Goal: Task Accomplishment & Management: Use online tool/utility

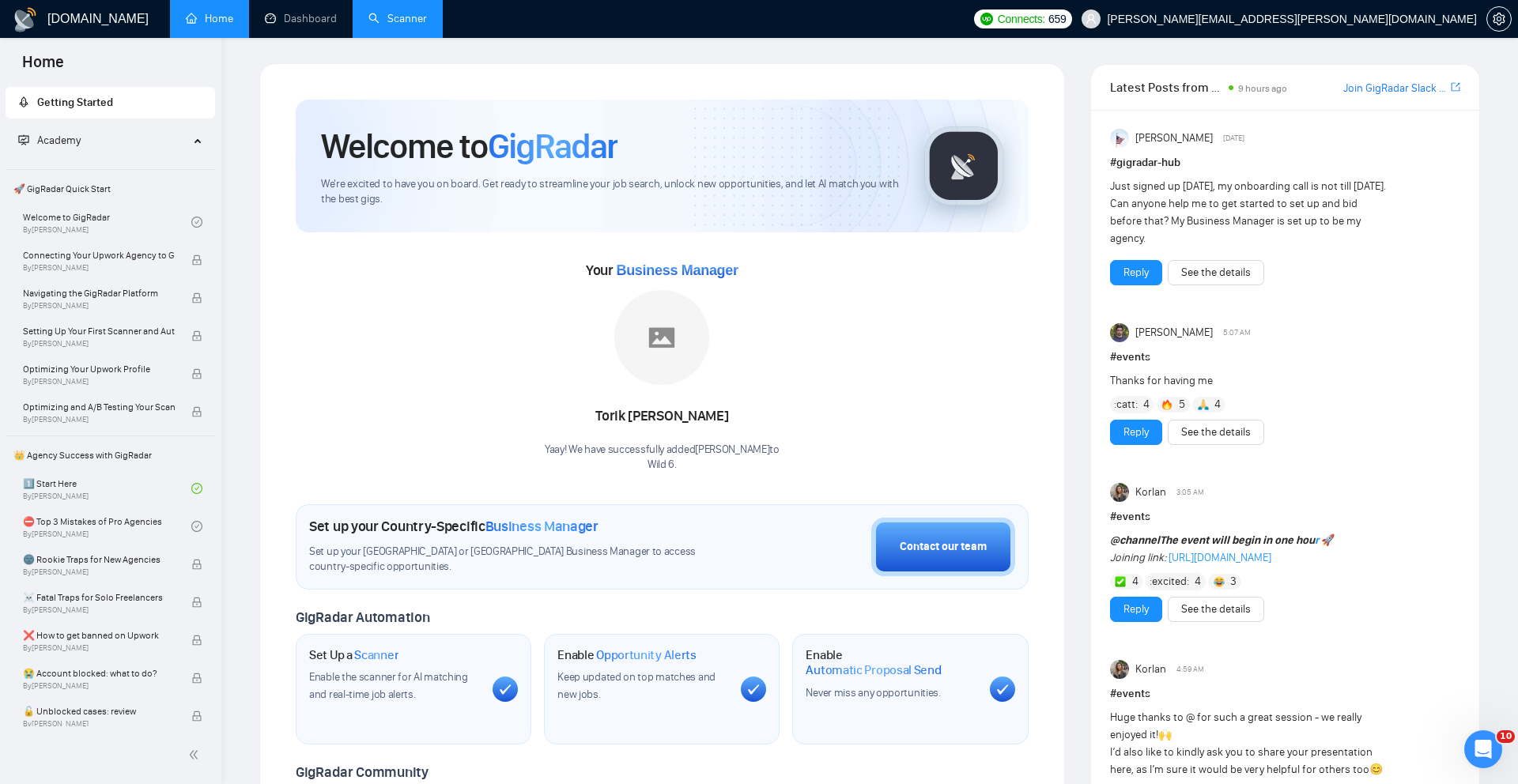
click at [410, 17] on link "Scanner" at bounding box center [397, 19] width 59 height 14
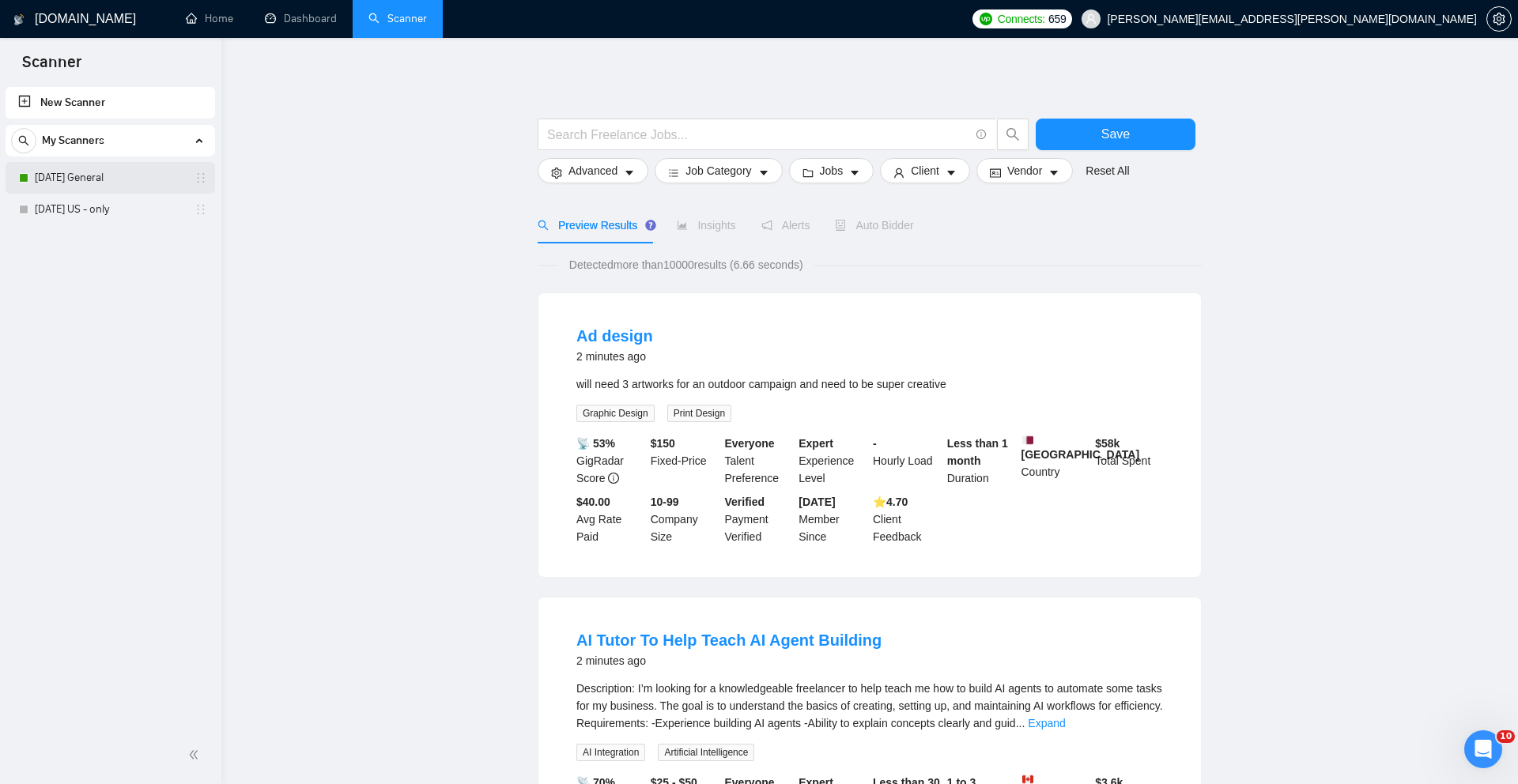
click at [110, 177] on link "[DATE] General" at bounding box center [110, 177] width 150 height 32
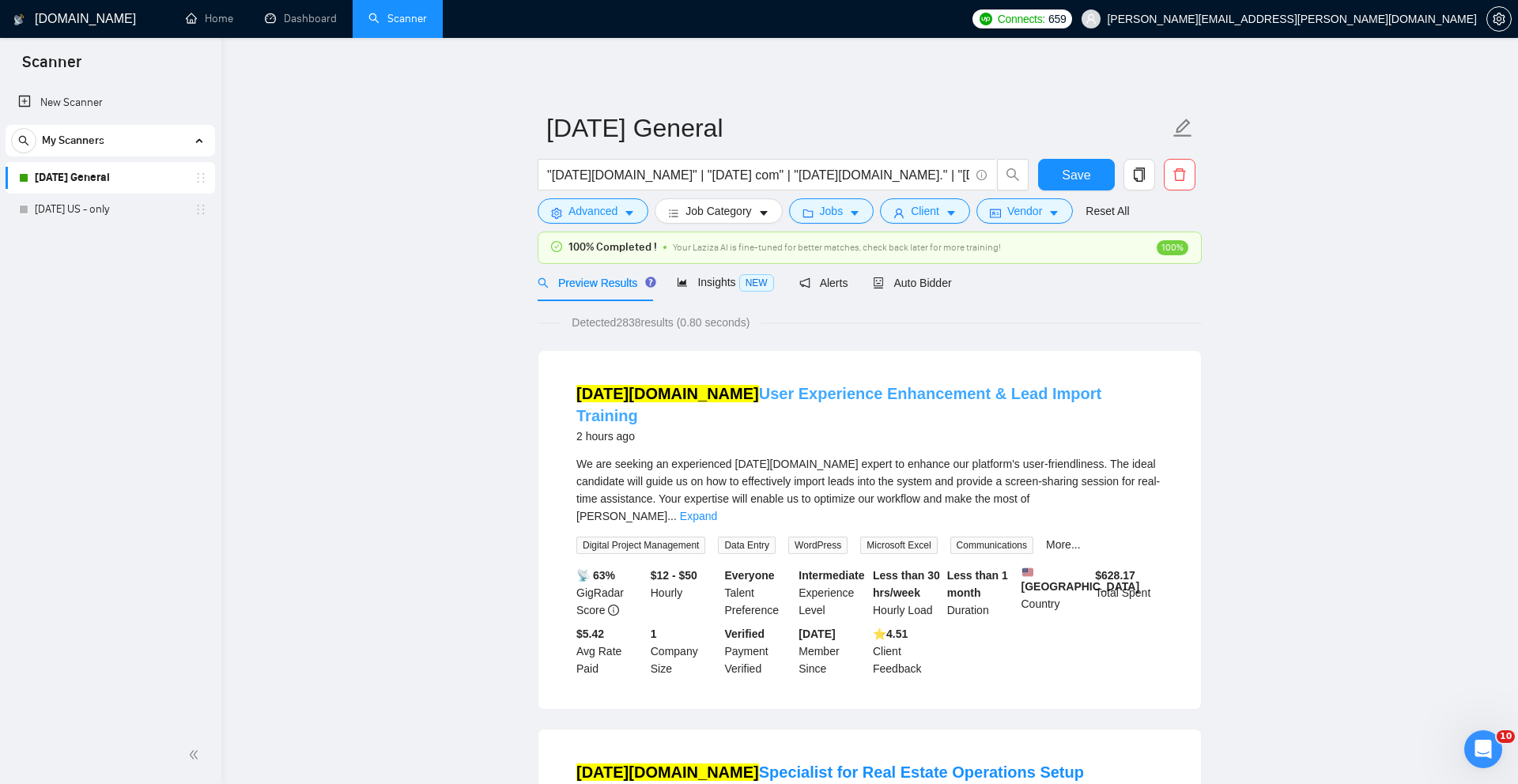
click at [863, 389] on link "[DATE][DOMAIN_NAME] User Experience Enhancement & Lead Import Training" at bounding box center [839, 405] width 524 height 40
click at [941, 294] on div "Auto Bidder" at bounding box center [912, 283] width 78 height 37
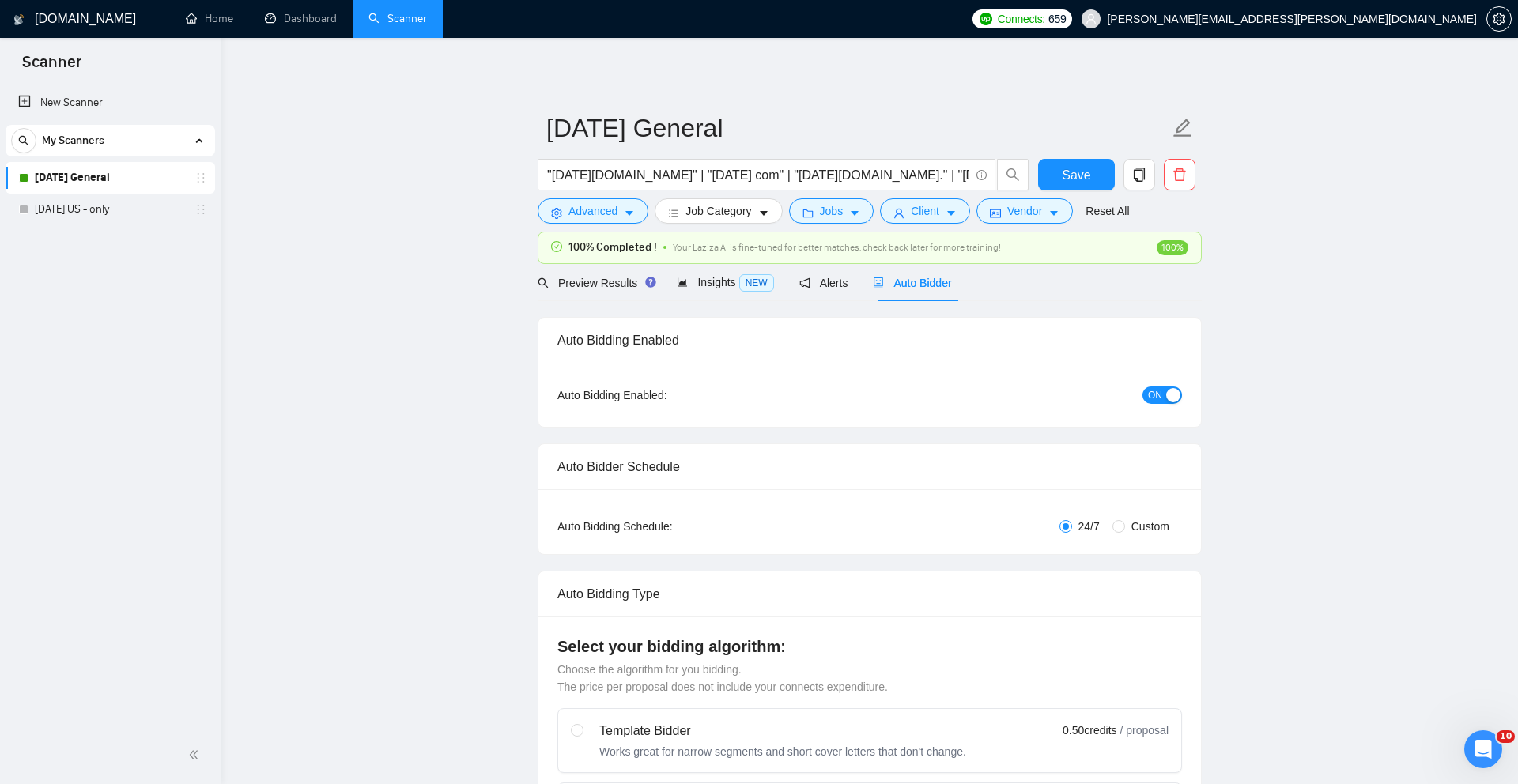
checkbox input "true"
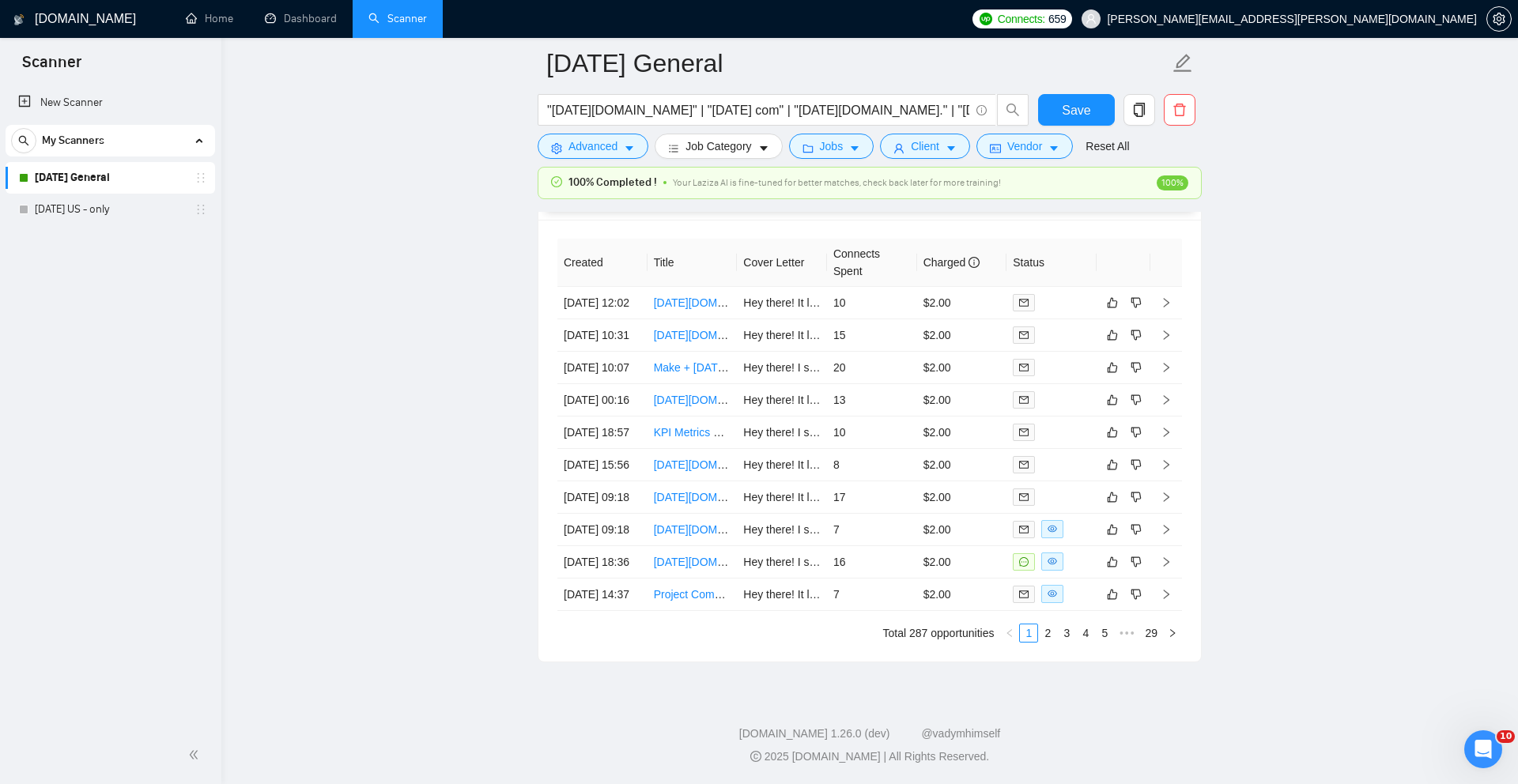
scroll to position [4143, 0]
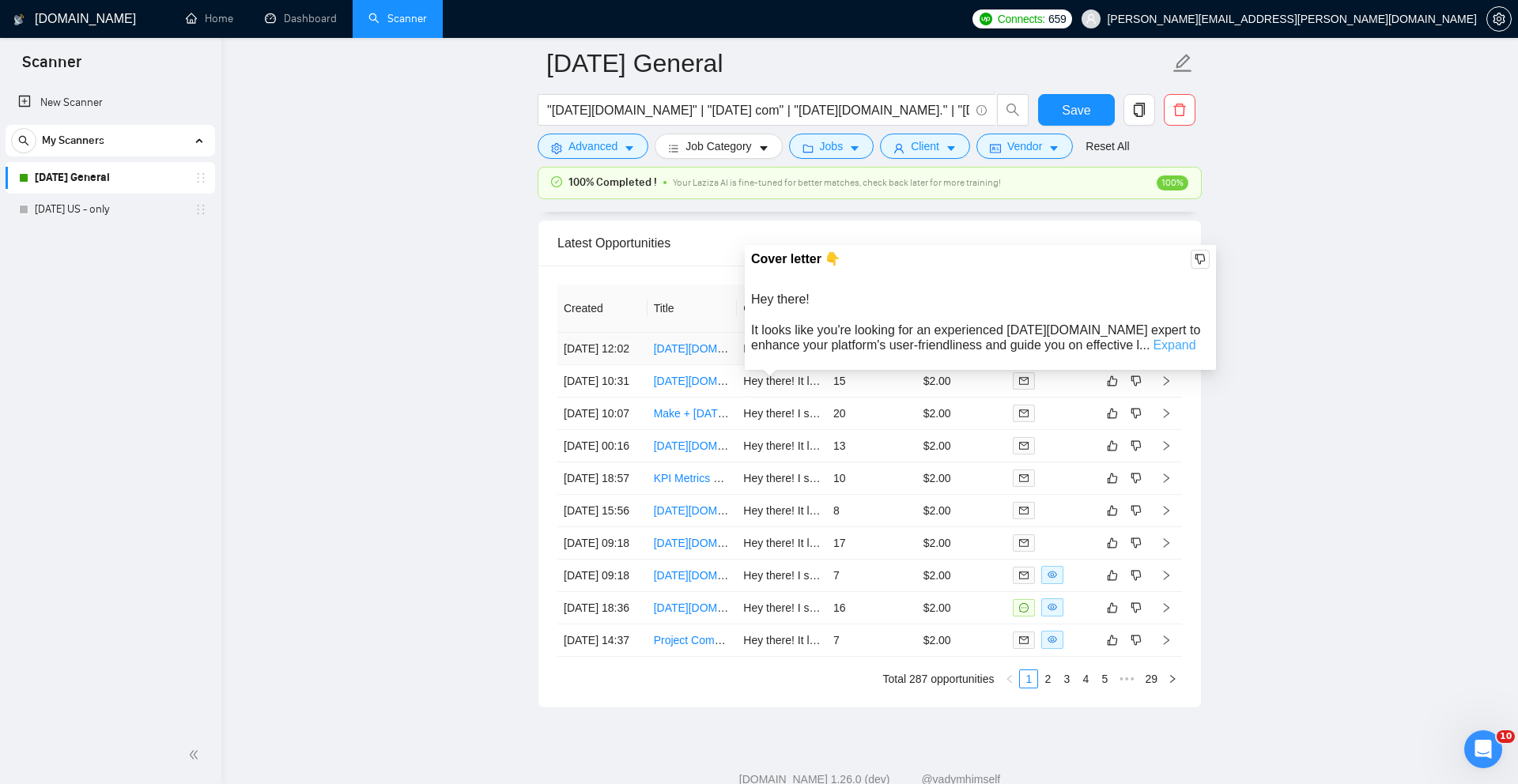
click at [1152, 346] on link "Expand" at bounding box center [1174, 344] width 42 height 14
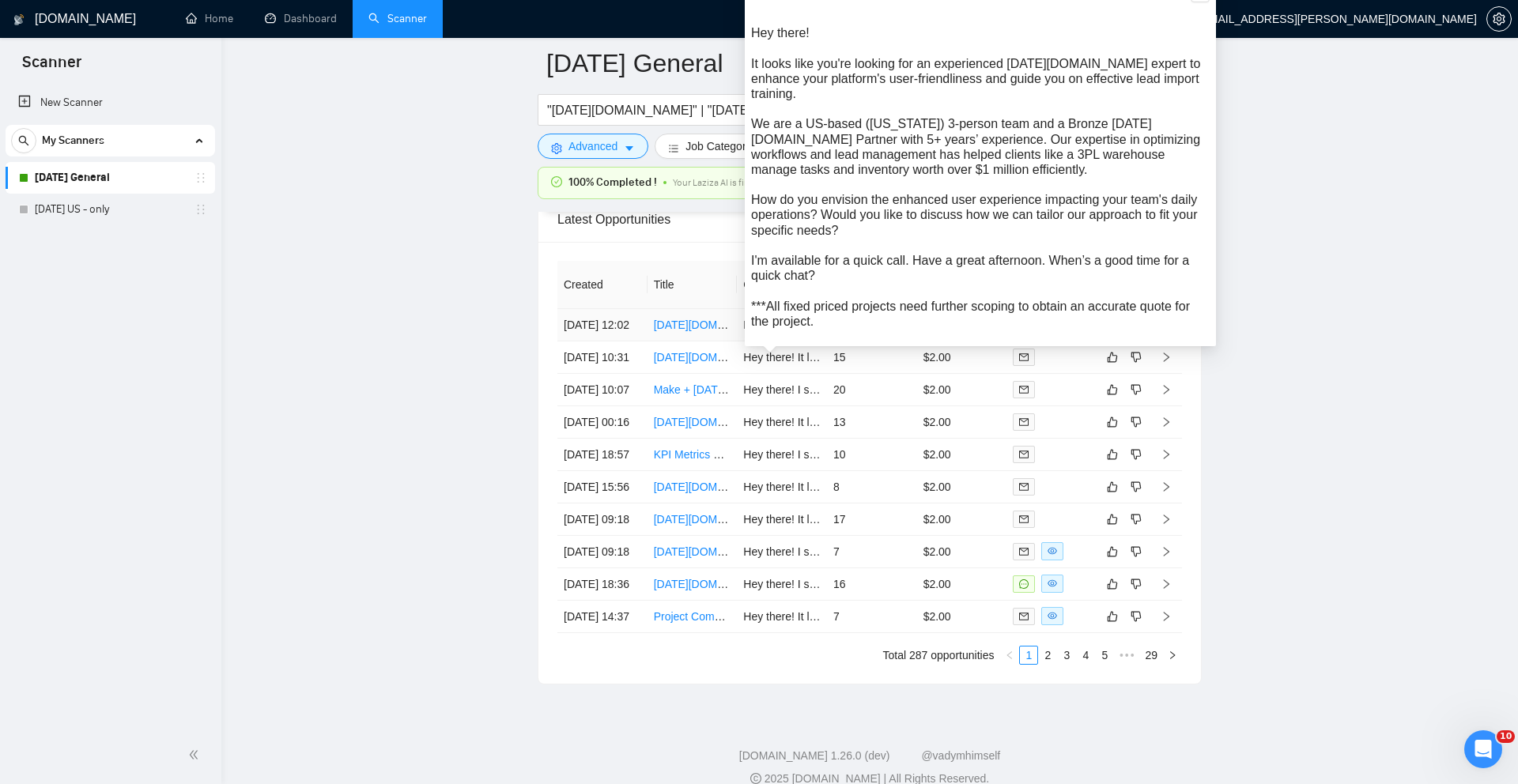
scroll to position [4167, 0]
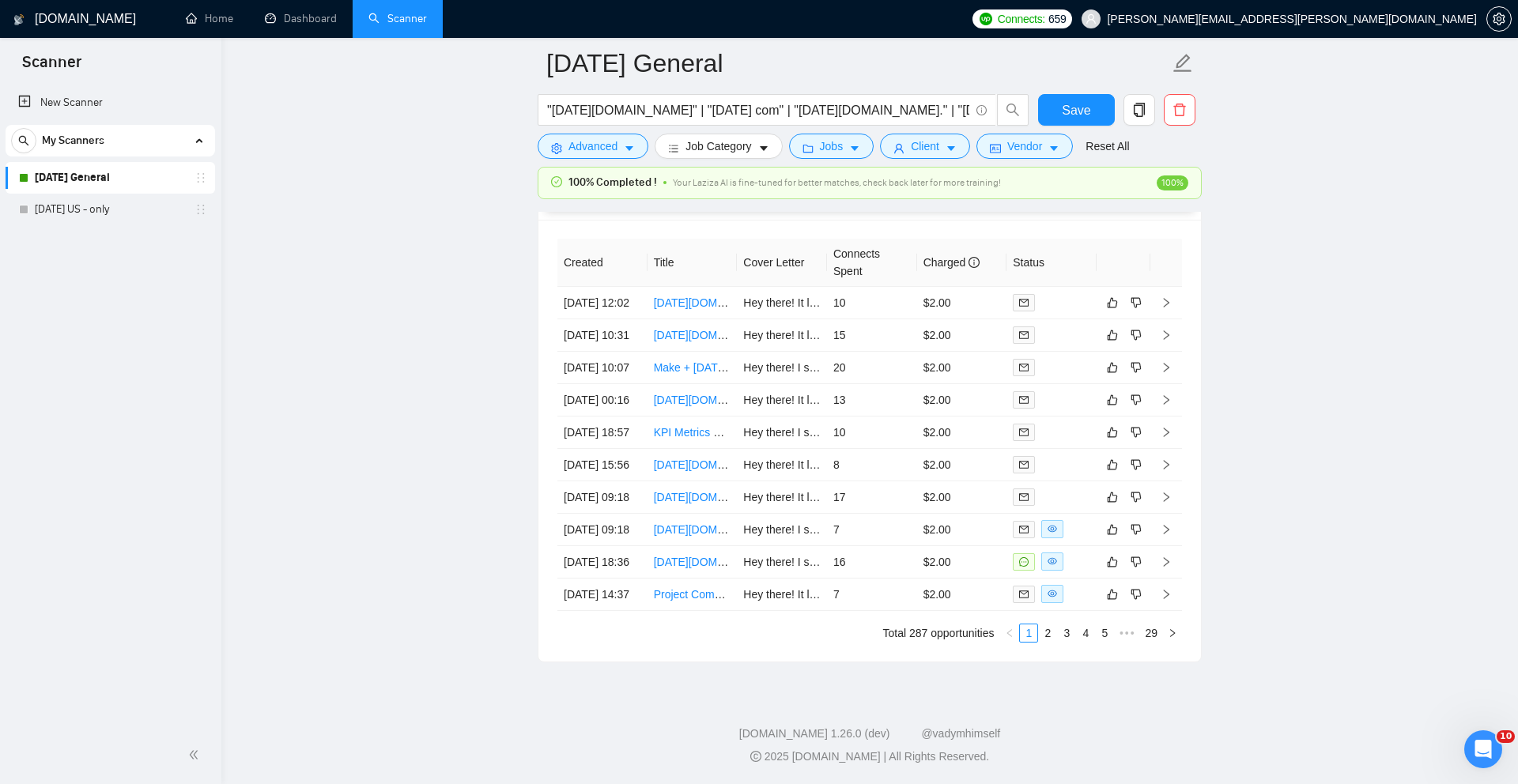
scroll to position [4372, 0]
click at [687, 555] on link "[DATE][DOMAIN_NAME] Inventory Workflow Setup" at bounding box center [780, 562] width 252 height 13
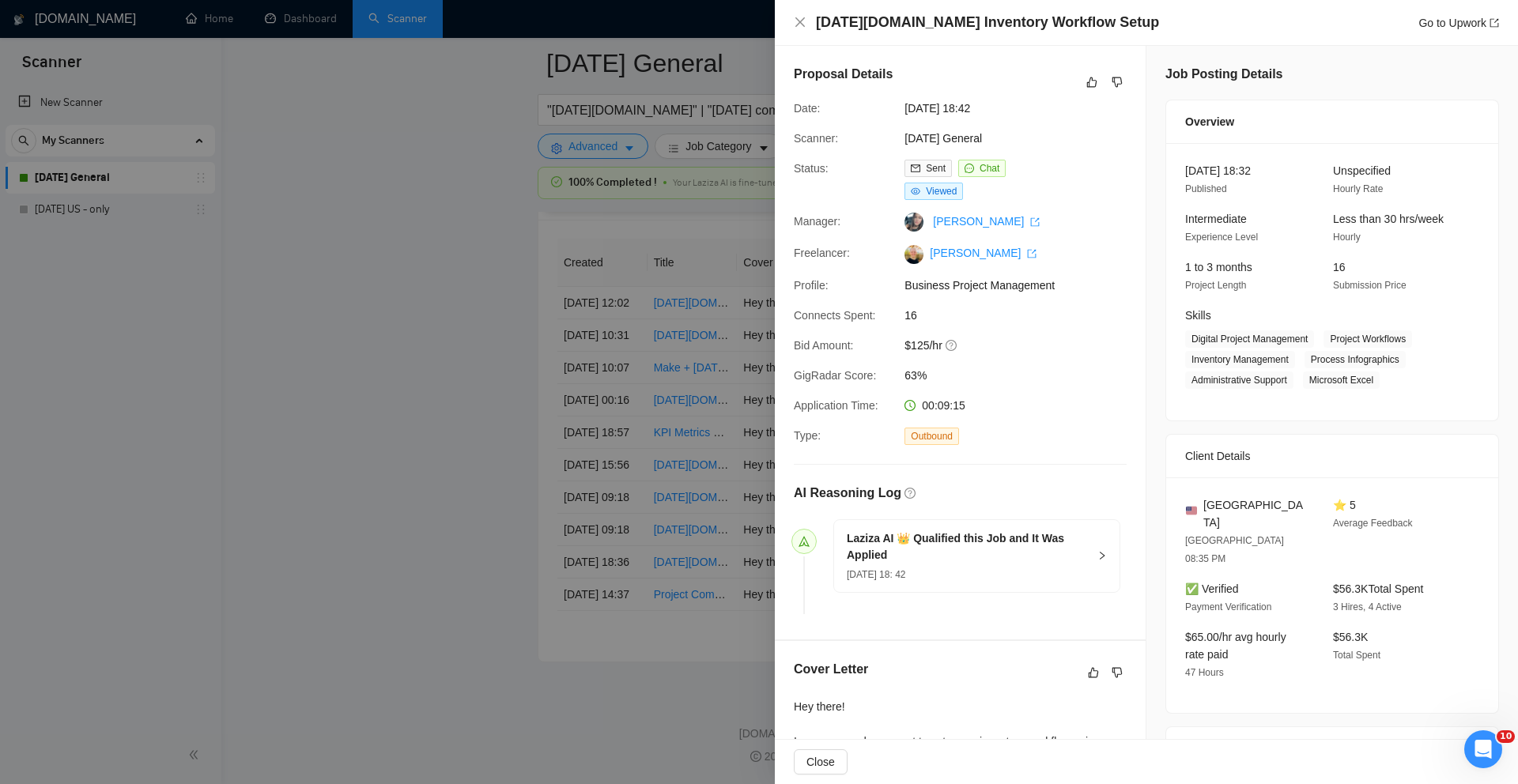
click at [677, 428] on div at bounding box center [759, 392] width 1518 height 784
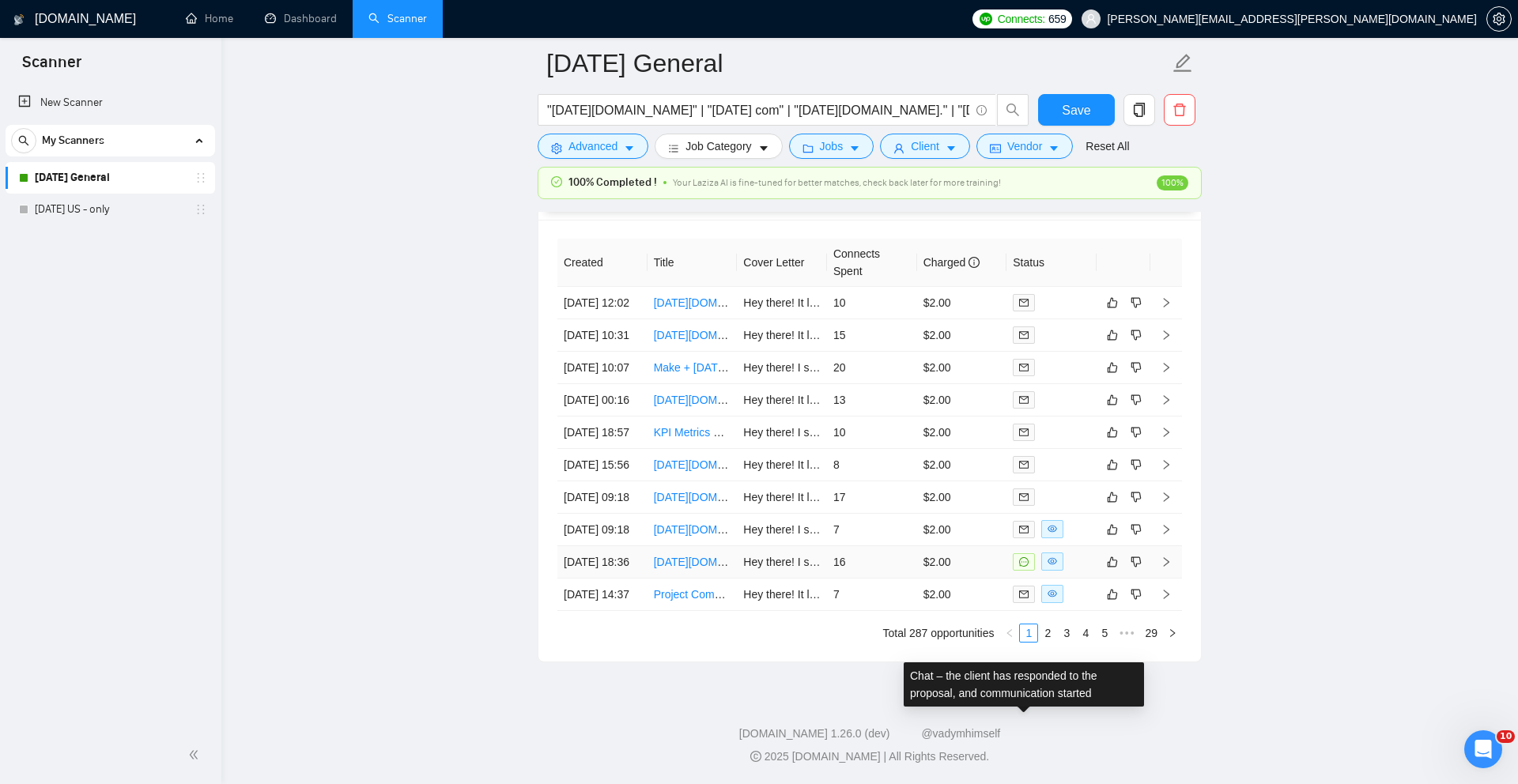
click at [1024, 557] on icon "message" at bounding box center [1024, 562] width 10 height 10
